Goal: Transaction & Acquisition: Purchase product/service

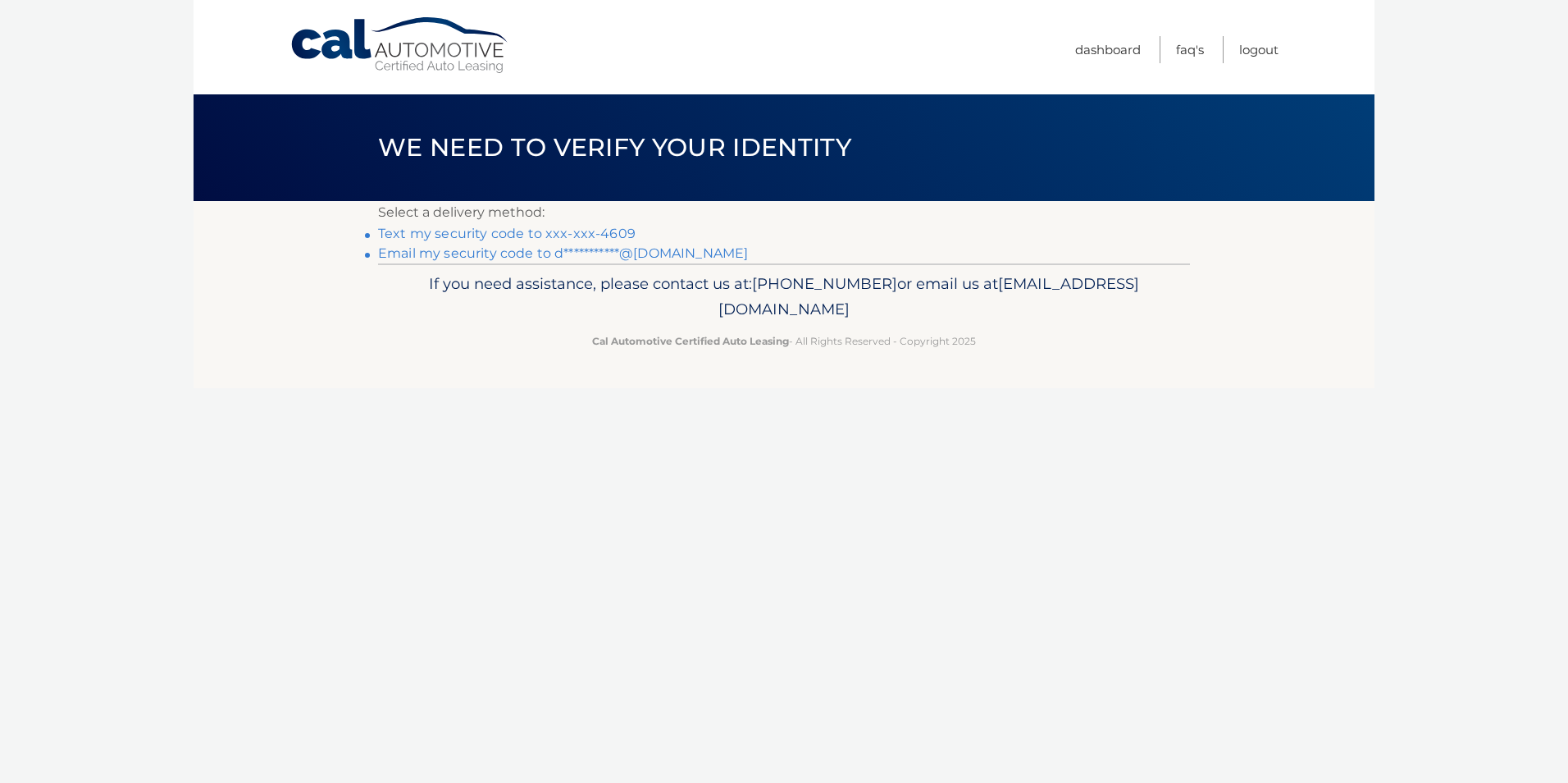
click at [624, 233] on link "Text my security code to xxx-xxx-4609" at bounding box center [507, 234] width 258 height 16
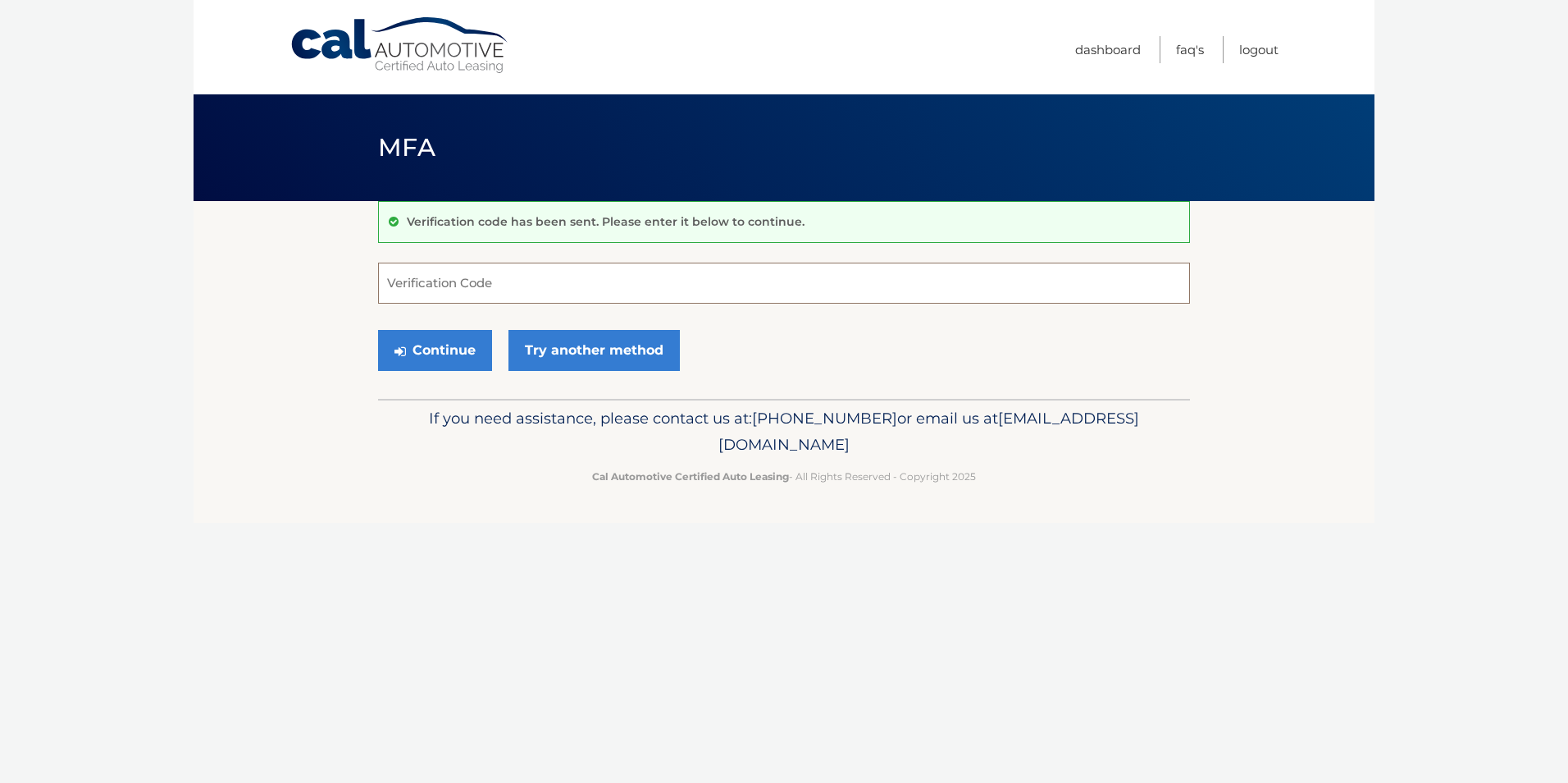
click at [559, 284] on input "Verification Code" at bounding box center [784, 283] width 812 height 41
type input "861487"
click at [439, 354] on button "Continue" at bounding box center [435, 350] width 114 height 41
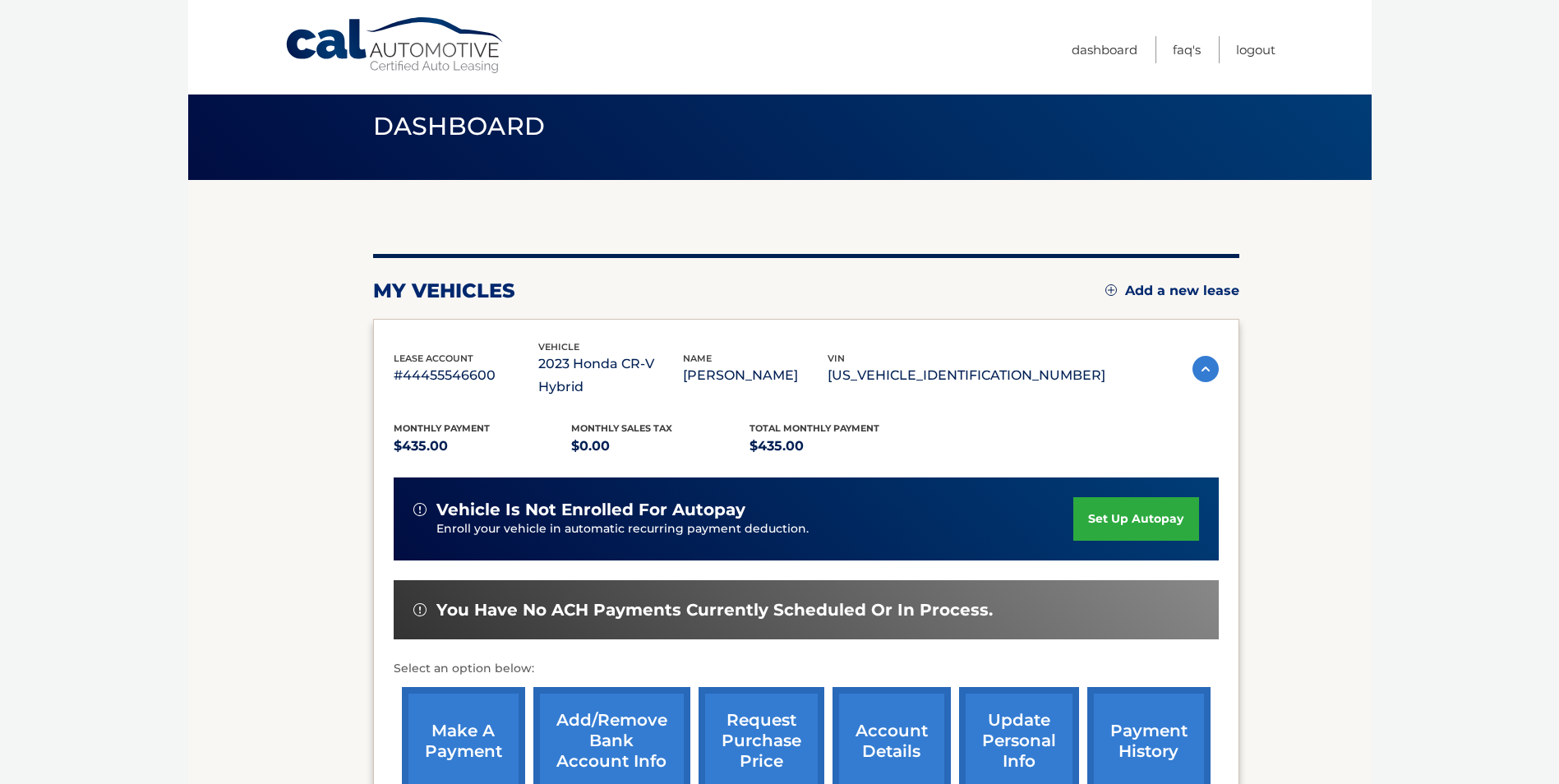
scroll to position [83, 0]
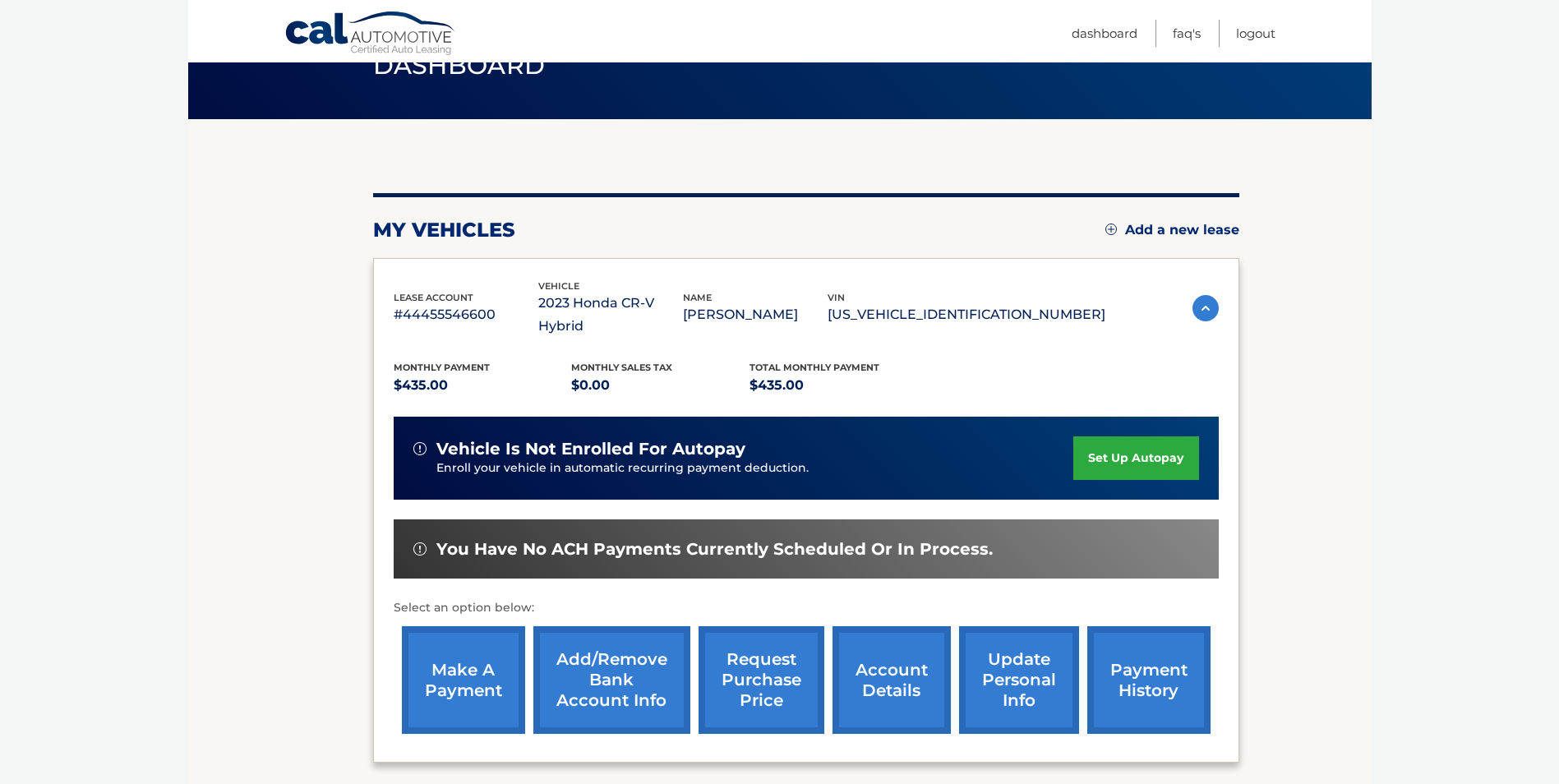
click at [470, 659] on link "make a payment" at bounding box center [464, 679] width 123 height 108
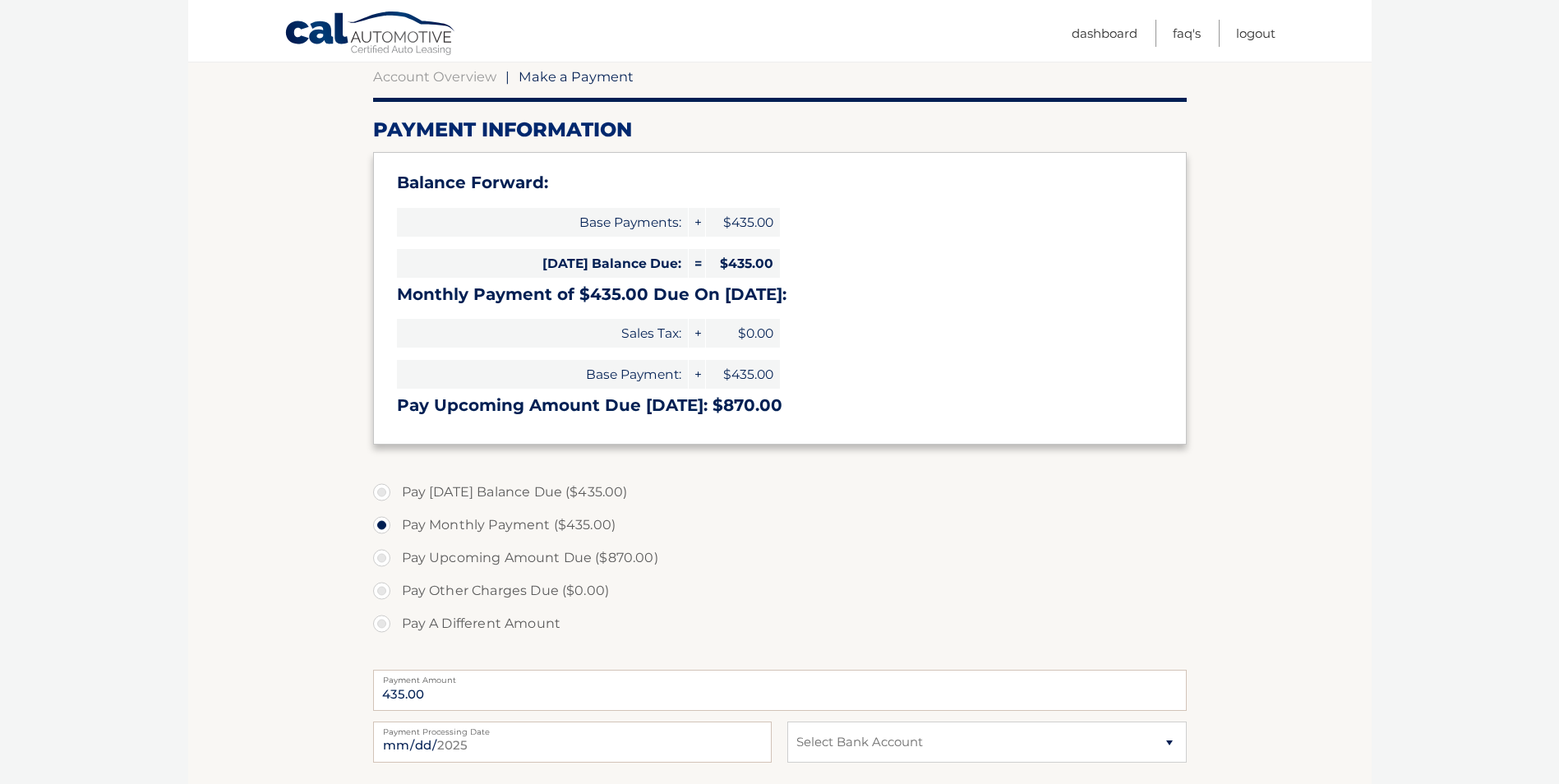
scroll to position [164, 0]
click at [445, 494] on label "Pay Today's Balance Due ($435.00)" at bounding box center [780, 491] width 814 height 33
click at [397, 494] on input "Pay Today's Balance Due ($435.00)" at bounding box center [388, 487] width 17 height 26
radio input "true"
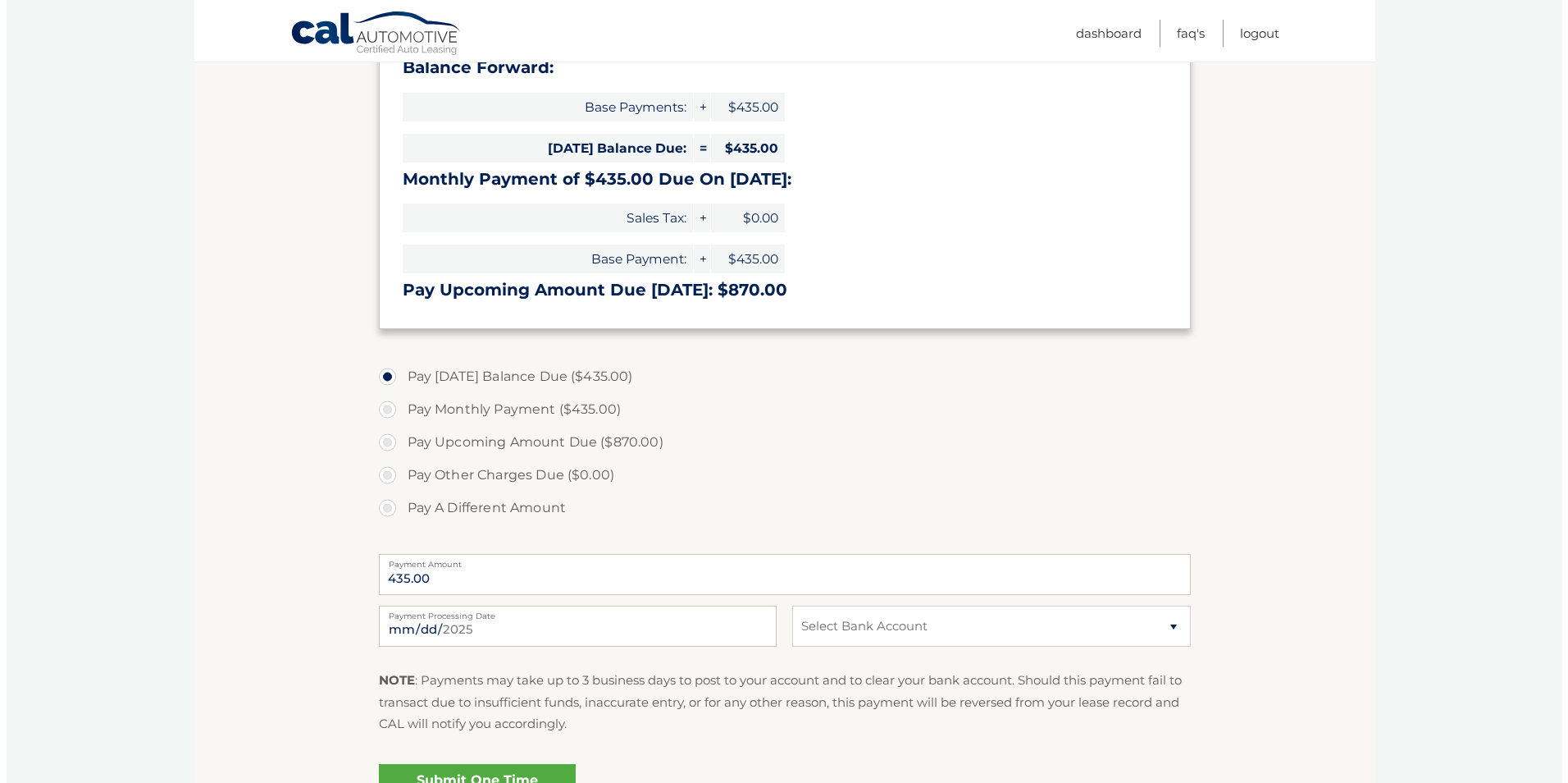
scroll to position [460, 0]
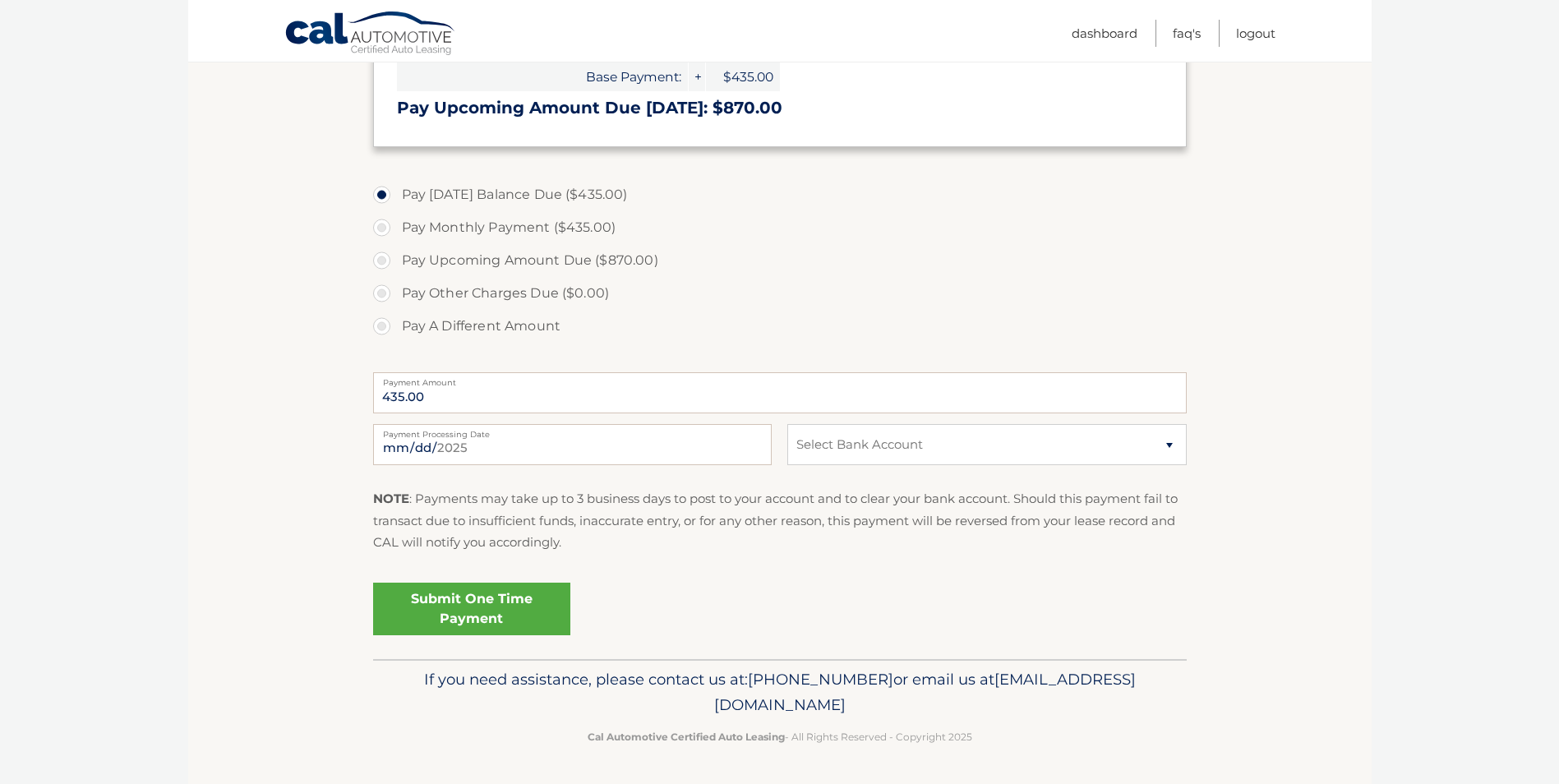
click at [462, 225] on label "Pay Monthly Payment ($435.00)" at bounding box center [780, 227] width 814 height 33
click at [397, 225] on input "Pay Monthly Payment ($435.00)" at bounding box center [388, 223] width 17 height 26
radio input "true"
click at [929, 454] on select "Select Bank Account Savings TD BANK, NA *****5297 Checking TD BANK, NA *****0846" at bounding box center [987, 444] width 398 height 41
select select "OTA2ZmNkNTctYmRiNy00NzYyLTk0YWMtZTViYzFmNTllMTZl"
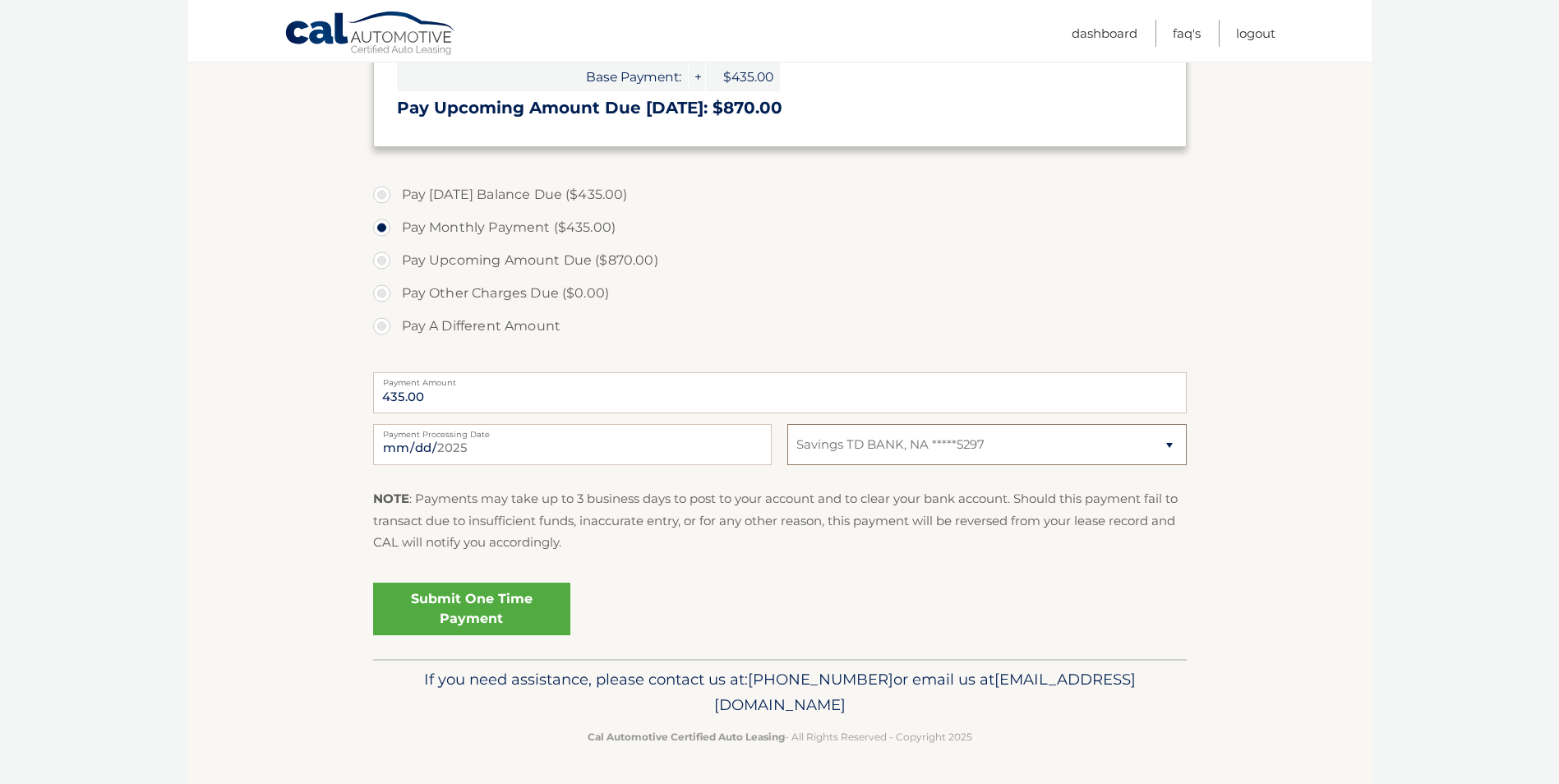
click at [787, 424] on select "Select Bank Account Savings TD BANK, NA *****5297 Checking TD BANK, NA *****0846" at bounding box center [987, 444] width 398 height 41
click at [443, 601] on link "Submit One Time Payment" at bounding box center [471, 609] width 197 height 52
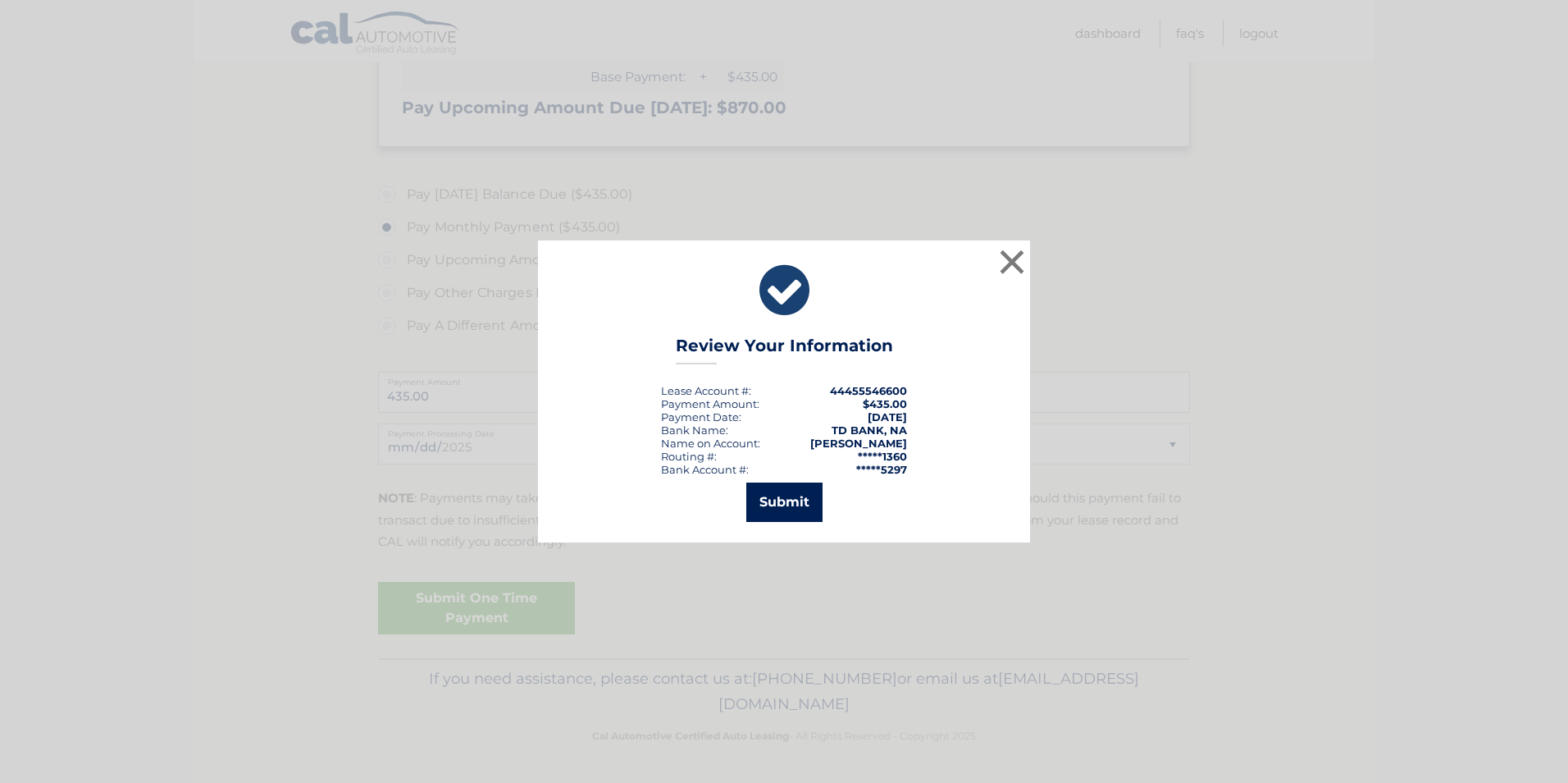
click at [792, 506] on button "Submit" at bounding box center [784, 502] width 77 height 40
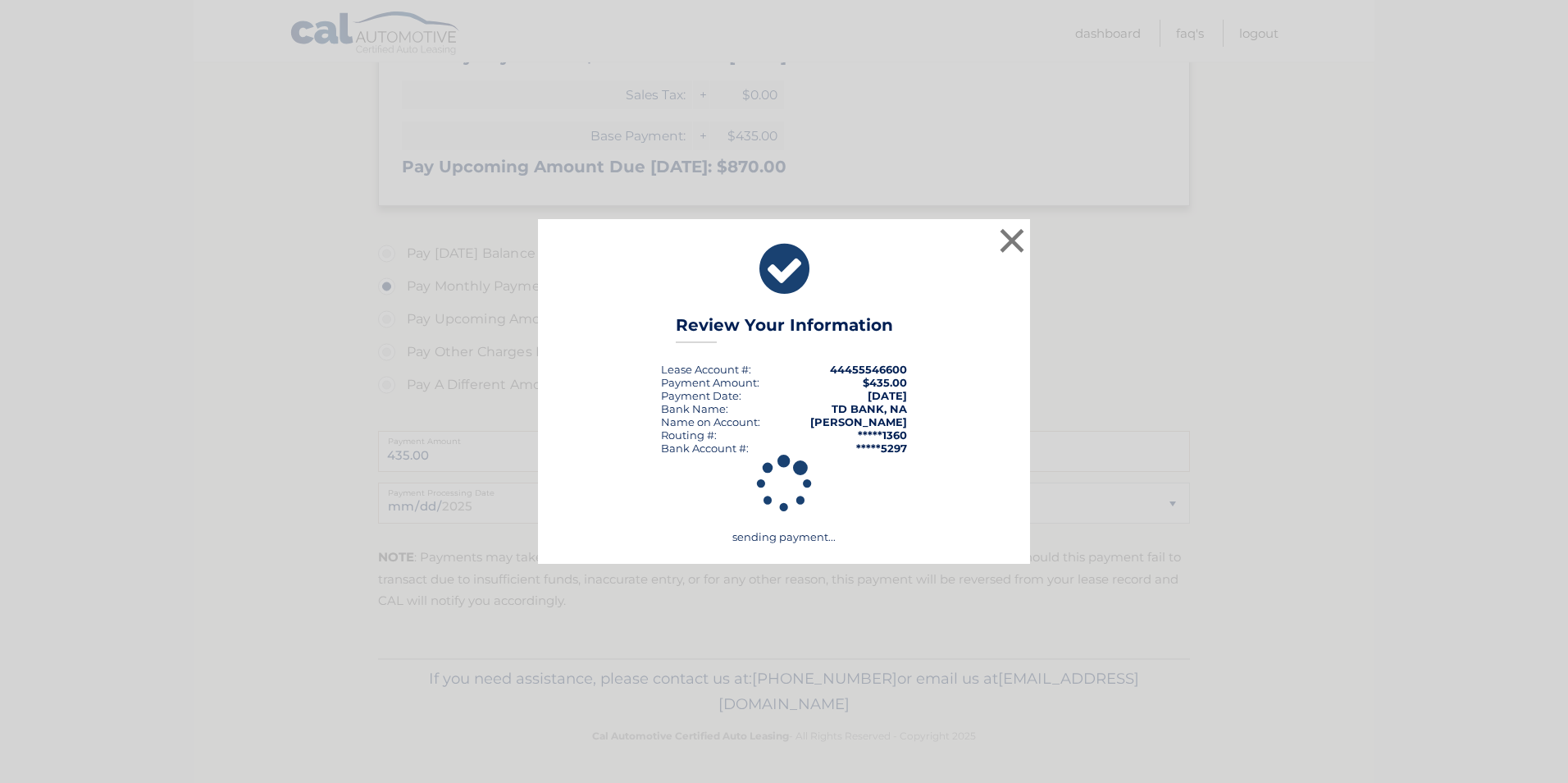
scroll to position [401, 0]
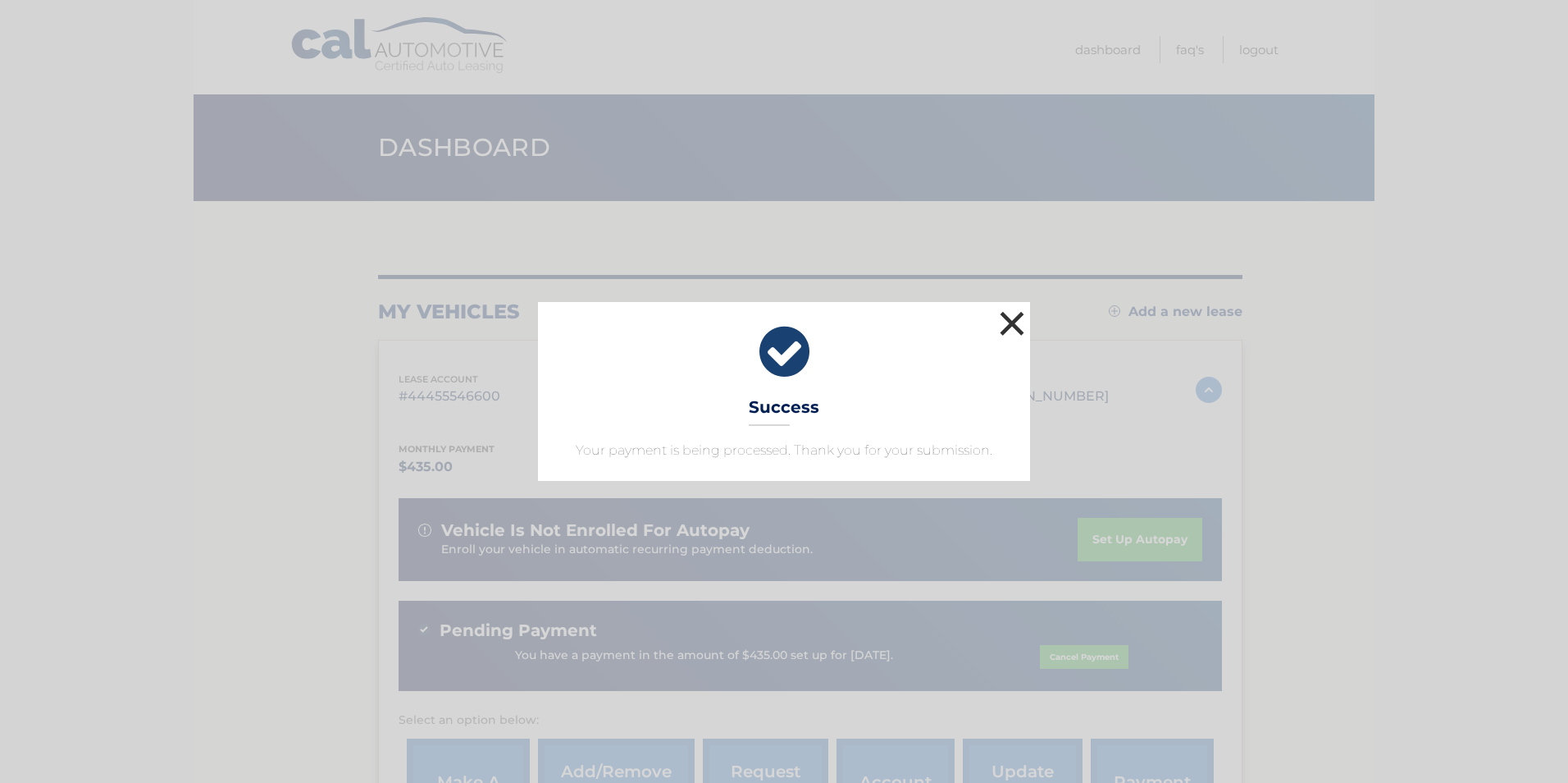
click at [1009, 318] on button "×" at bounding box center [1012, 323] width 33 height 33
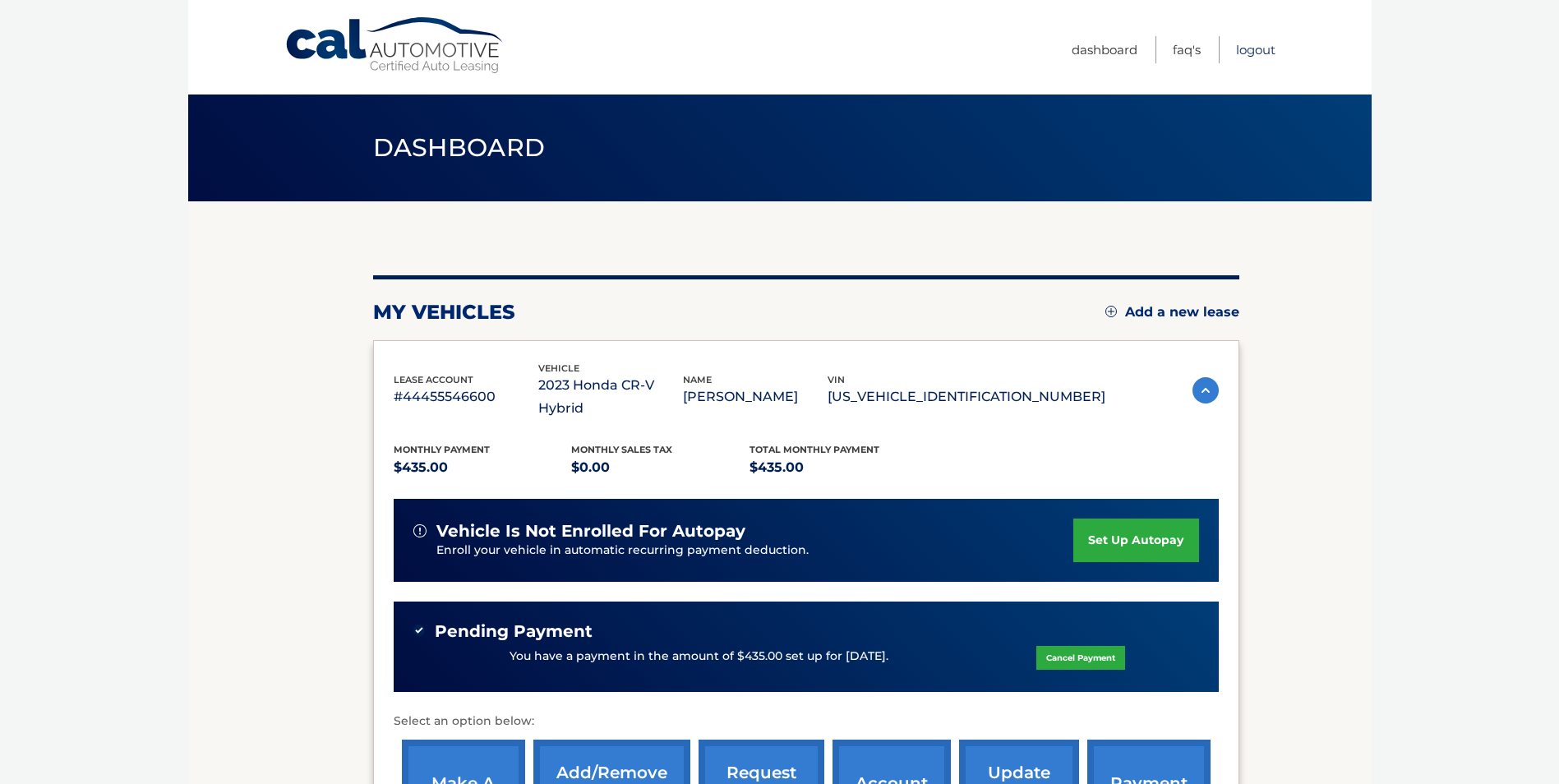
click at [1264, 53] on link "Logout" at bounding box center [1256, 50] width 40 height 27
